Goal: Find contact information: Obtain details needed to contact an individual or organization

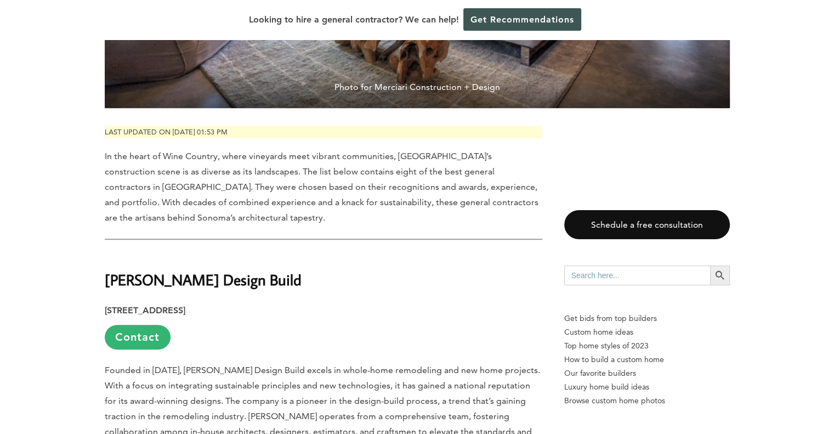
scroll to position [493, 0]
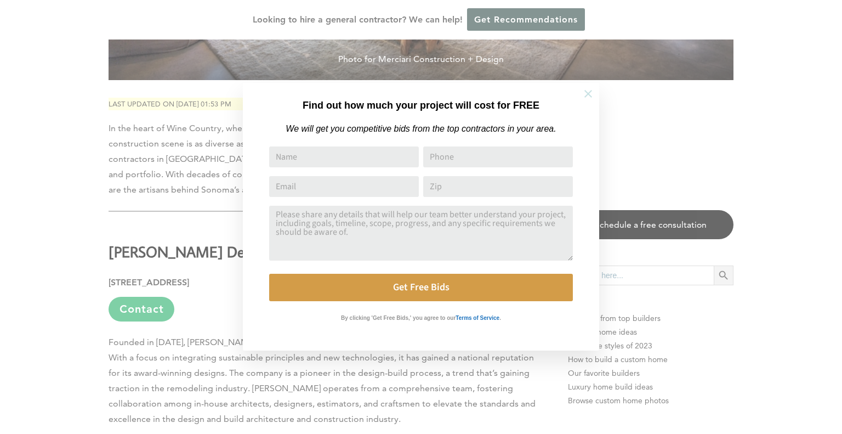
click at [588, 93] on icon at bounding box center [588, 94] width 8 height 8
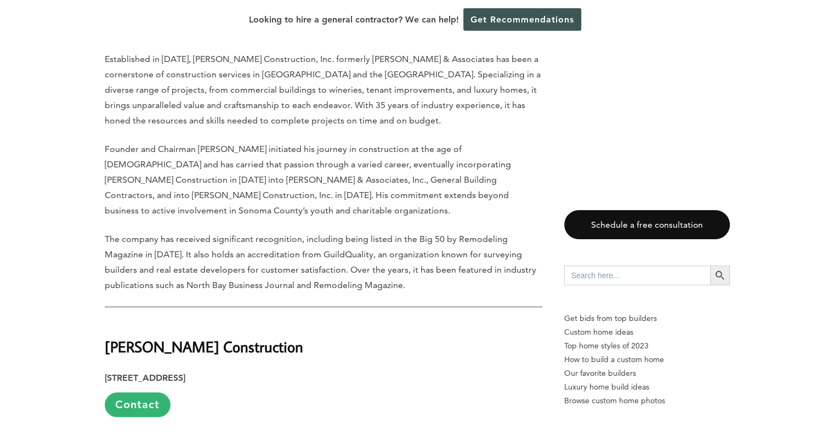
scroll to position [1316, 0]
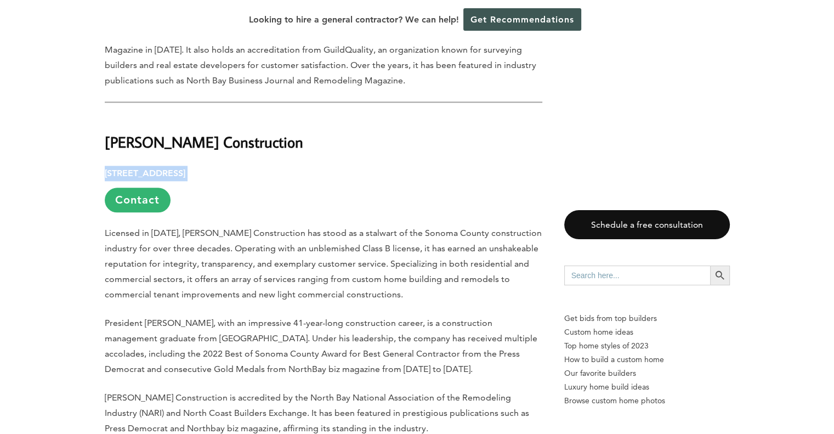
drag, startPoint x: 103, startPoint y: 129, endPoint x: 313, endPoint y: 127, distance: 210.0
copy p "[STREET_ADDRESS]"
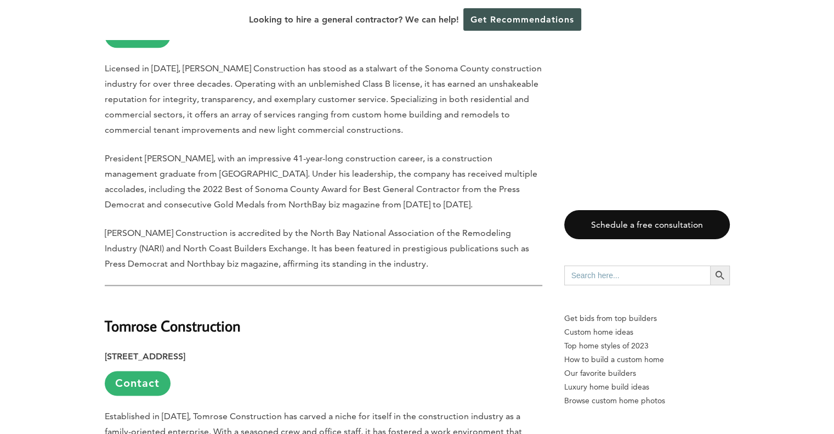
scroll to position [1371, 0]
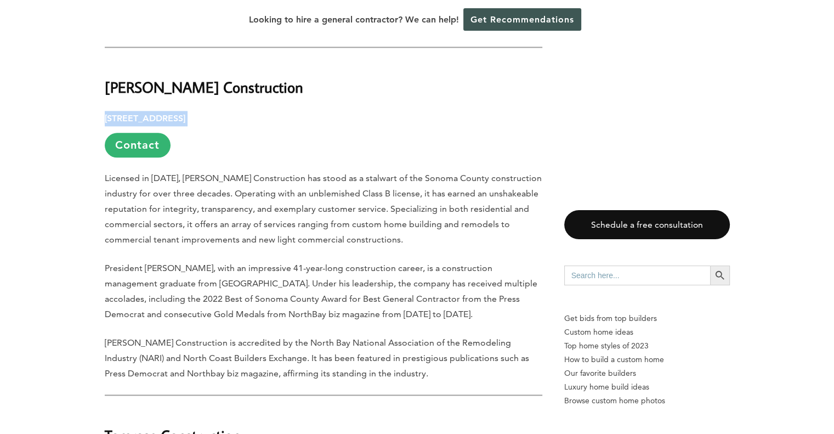
click at [140, 133] on link "Contact" at bounding box center [138, 145] width 66 height 25
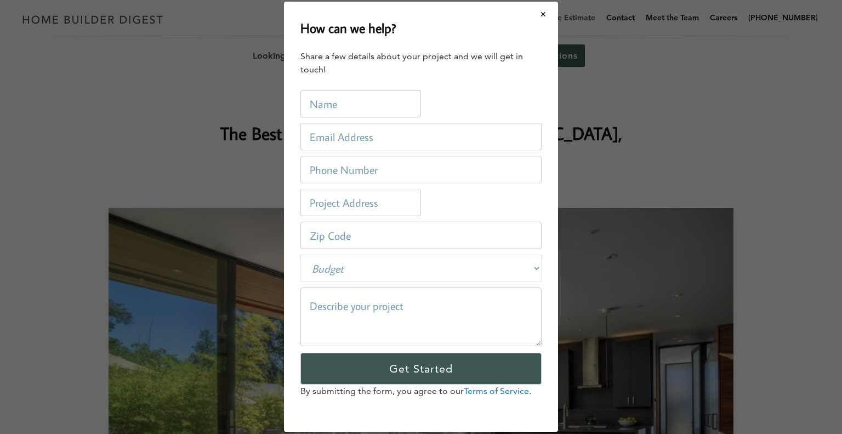
drag, startPoint x: 540, startPoint y: 13, endPoint x: 540, endPoint y: 21, distance: 8.2
click at [540, 14] on button "Close modal" at bounding box center [543, 14] width 29 height 23
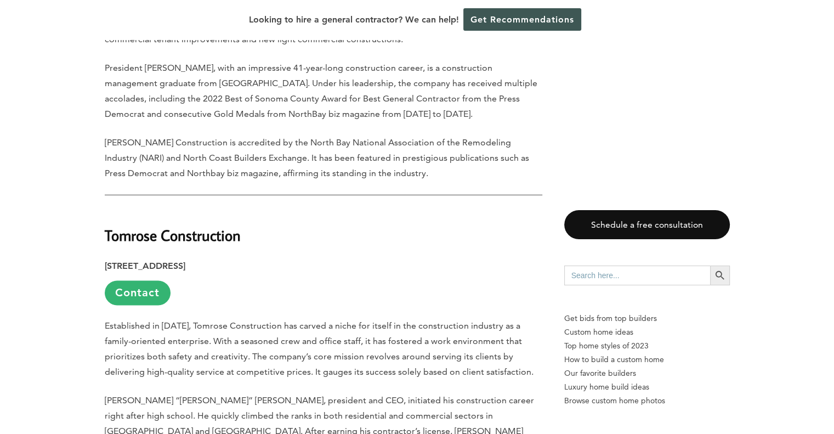
scroll to position [1590, 0]
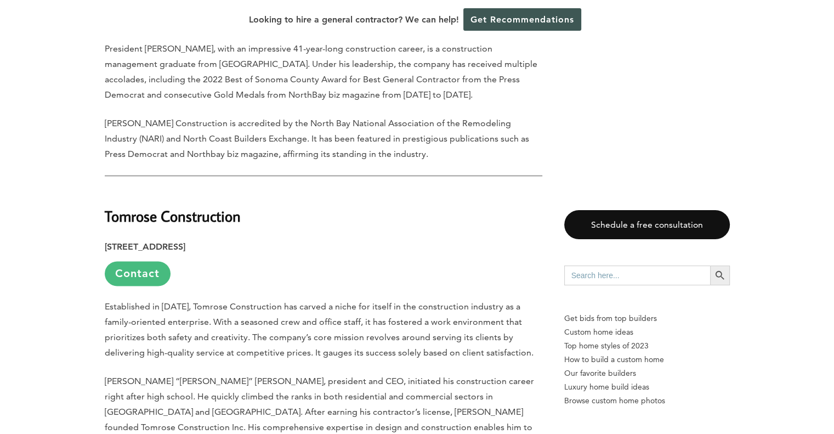
click at [156, 261] on link "Contact" at bounding box center [138, 273] width 66 height 25
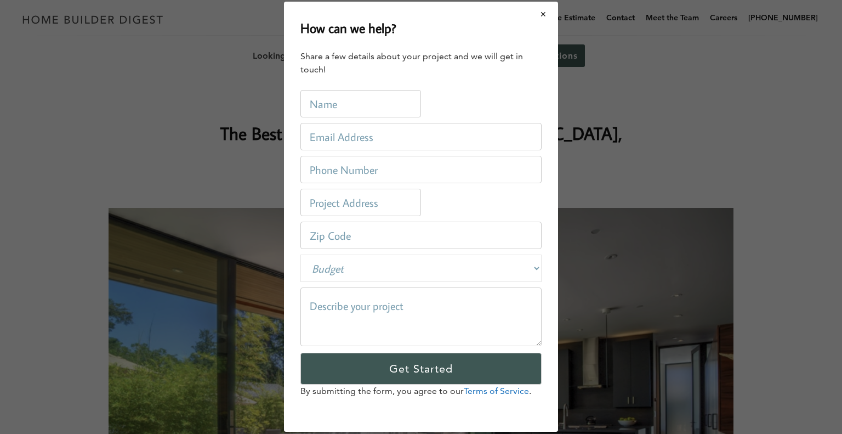
click at [544, 12] on button "Close modal" at bounding box center [543, 14] width 29 height 23
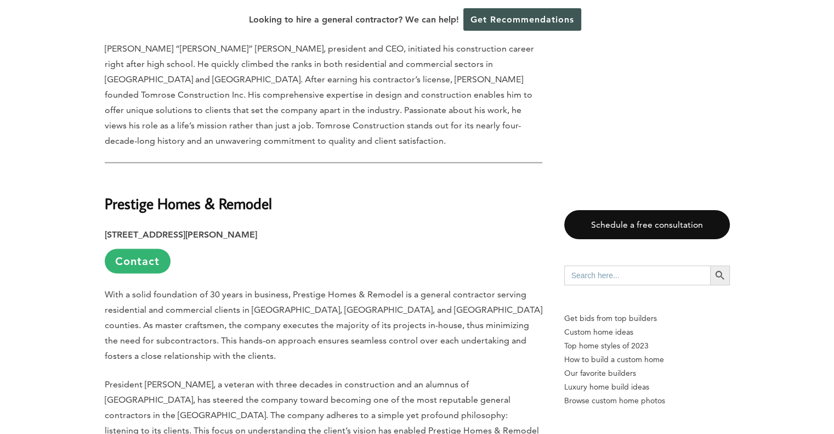
scroll to position [1974, 0]
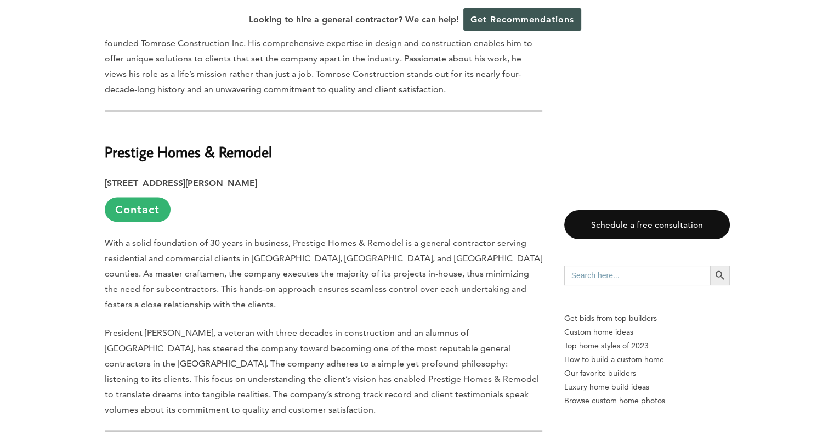
drag, startPoint x: 281, startPoint y: 140, endPoint x: 105, endPoint y: 136, distance: 175.5
click at [103, 135] on div "Last updated on [DATE] 01:53 pm In the heart of [GEOGRAPHIC_DATA], where vineya…" at bounding box center [417, 247] width 660 height 3294
copy strong "[STREET_ADDRESS][PERSON_NAME]"
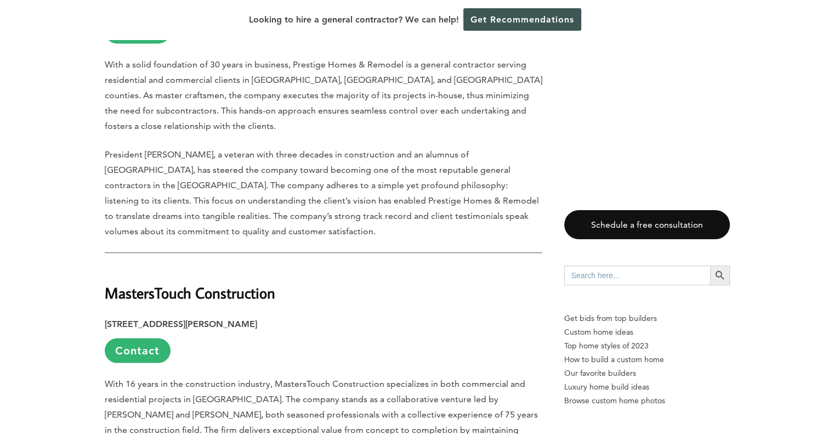
scroll to position [2193, 0]
